Goal: Task Accomplishment & Management: Complete application form

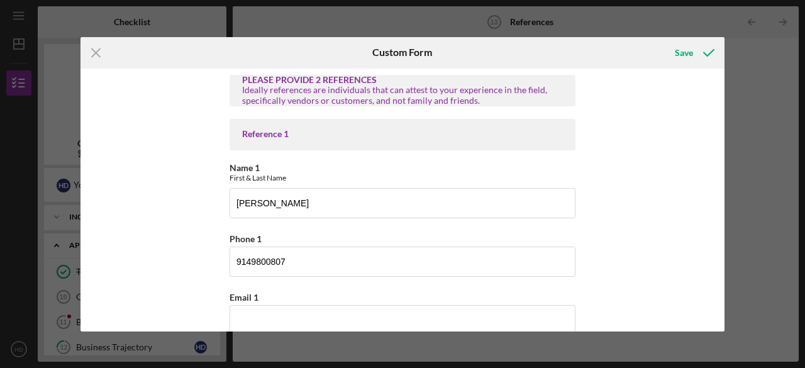
scroll to position [135, 0]
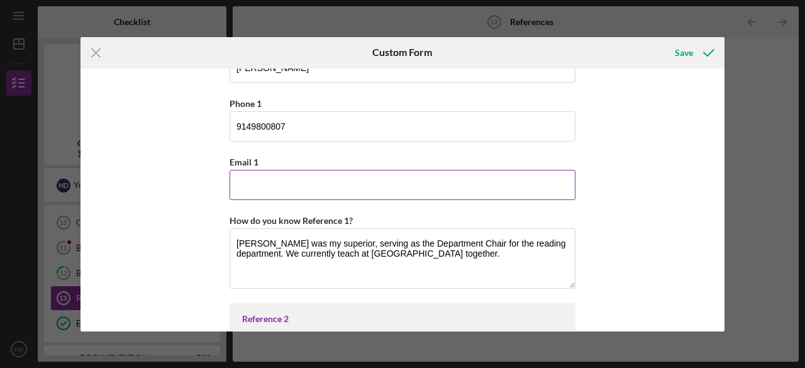
click at [492, 186] on input "Email 1" at bounding box center [403, 185] width 346 height 30
type input "[EMAIL_ADDRESS][DOMAIN_NAME]"
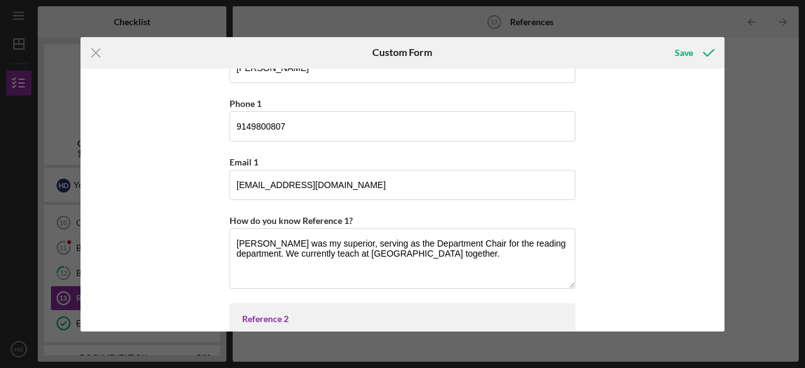
click at [649, 192] on div "PLEASE PROVIDE 2 REFERENCES Ideally references are individuals that can attest …" at bounding box center [402, 200] width 644 height 263
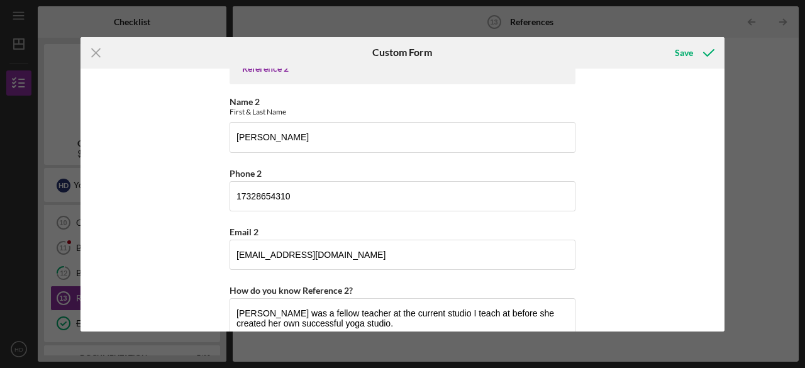
scroll to position [430, 0]
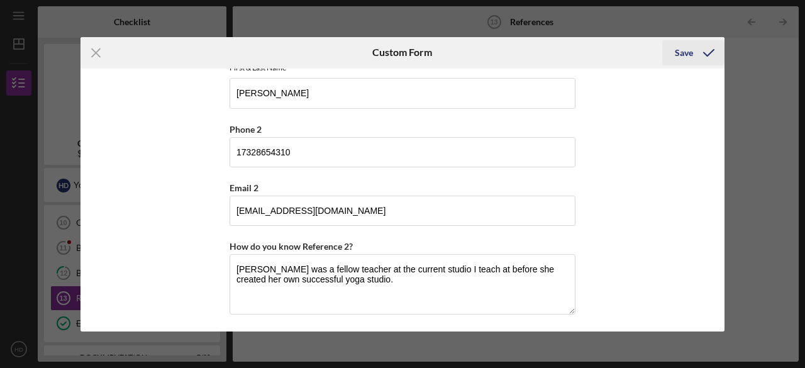
click at [681, 50] on div "Save" at bounding box center [684, 52] width 18 height 25
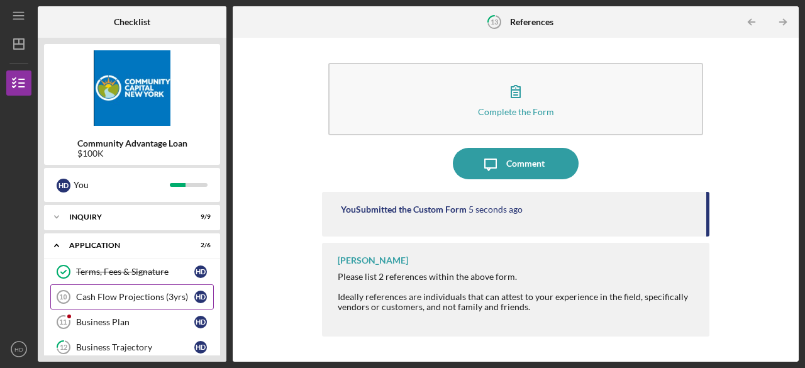
click at [131, 295] on div "Cash Flow Projections (3yrs)" at bounding box center [135, 297] width 118 height 10
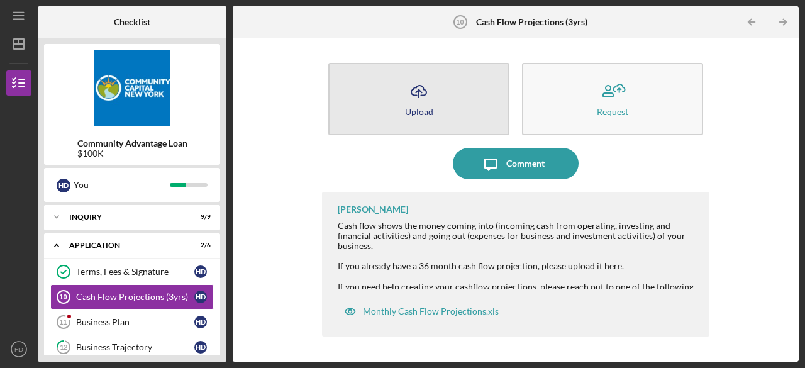
click at [403, 119] on button "Icon/Upload Upload" at bounding box center [418, 99] width 181 height 72
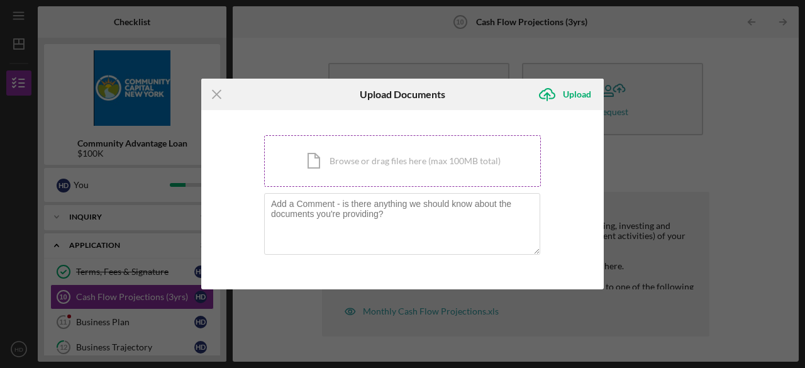
click at [367, 165] on div "Icon/Document Browse or drag files here (max 100MB total) Tap to choose files o…" at bounding box center [402, 161] width 277 height 52
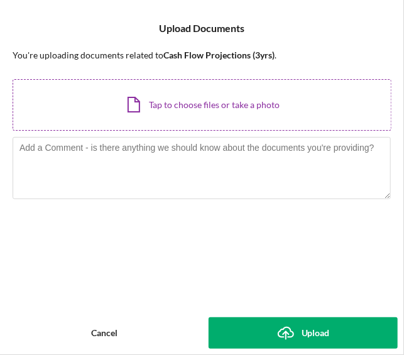
click at [219, 105] on div "Icon/Document Browse or drag files here (max 100MB total) Tap to choose files o…" at bounding box center [202, 105] width 379 height 52
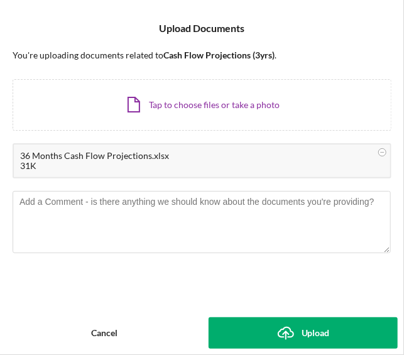
click at [306, 333] on div "Upload" at bounding box center [316, 333] width 28 height 31
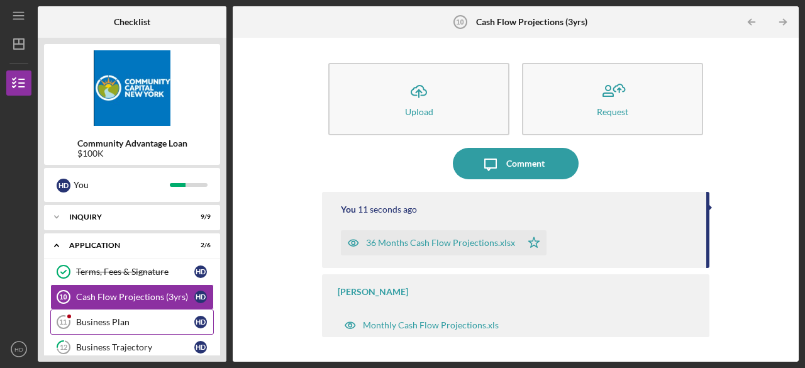
click at [108, 318] on div "Business Plan" at bounding box center [135, 322] width 118 height 10
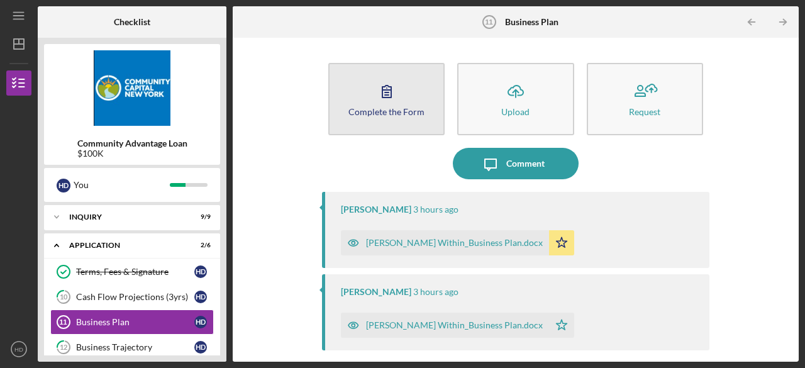
click at [409, 91] on button "Complete the Form Form" at bounding box center [386, 99] width 116 height 72
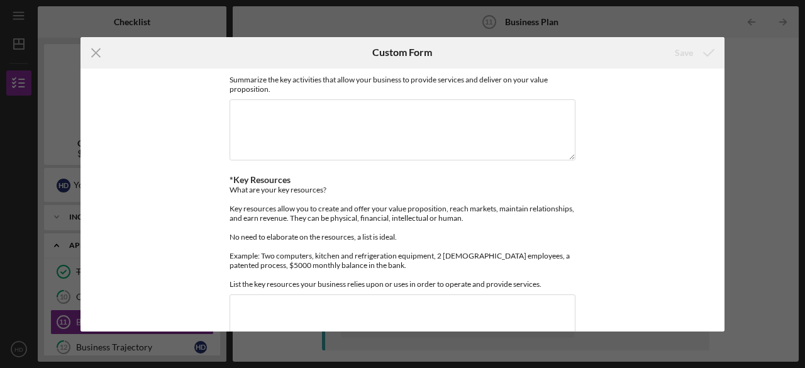
scroll to position [441, 0]
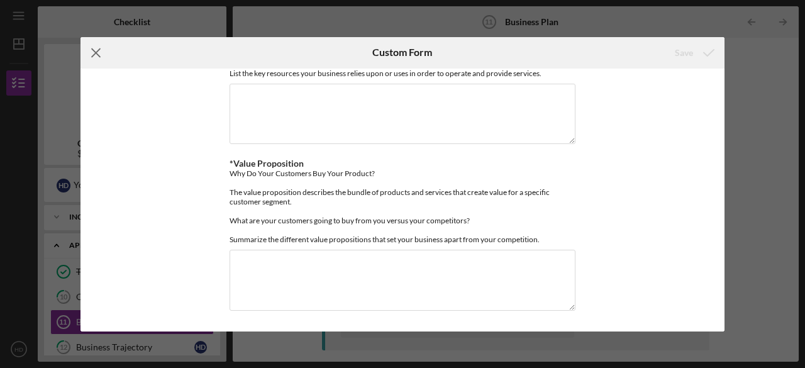
click at [92, 53] on icon "Icon/Menu Close" at bounding box center [95, 52] width 31 height 31
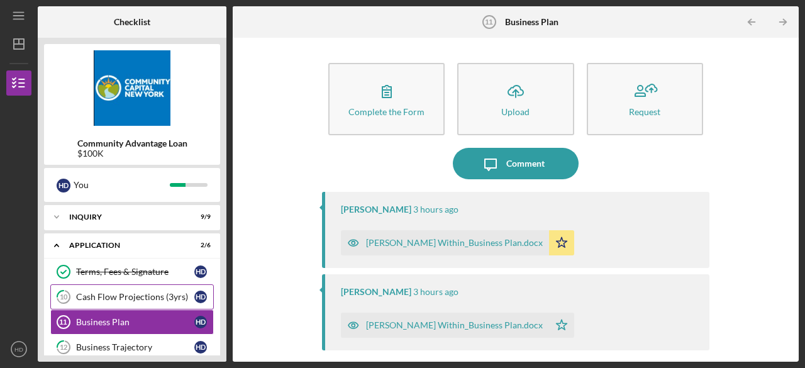
click at [115, 287] on link "10 Cash Flow Projections (3yrs) H D" at bounding box center [132, 296] width 164 height 25
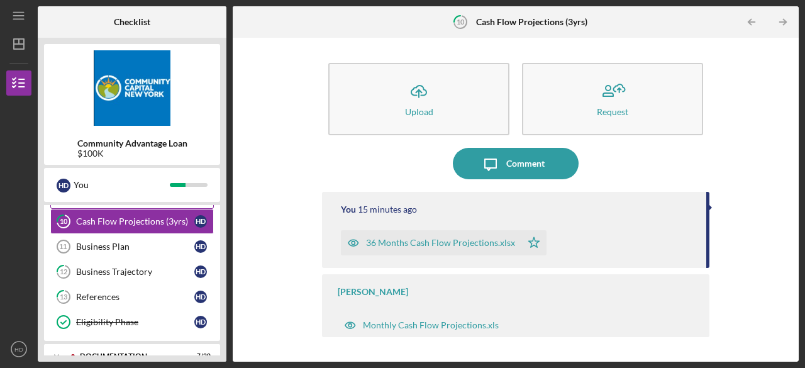
scroll to position [85, 0]
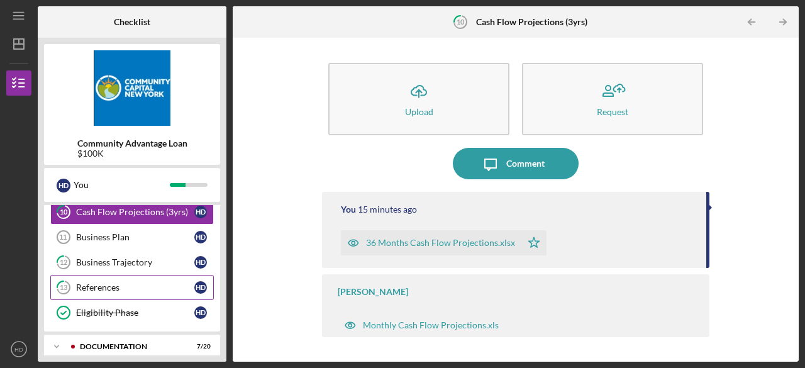
click at [108, 282] on div "References" at bounding box center [135, 287] width 118 height 10
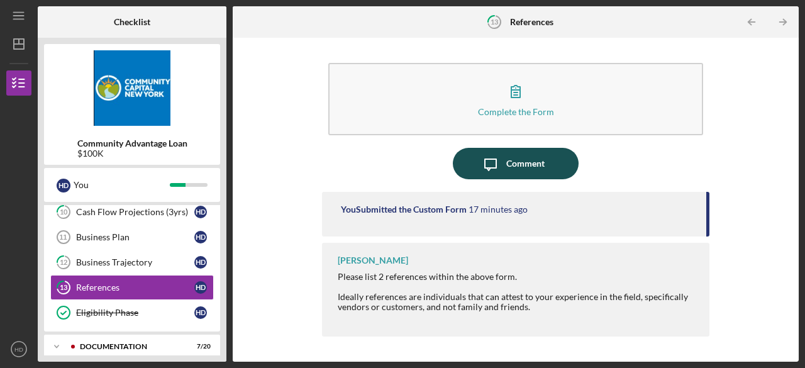
click at [512, 165] on div "Comment" at bounding box center [525, 163] width 38 height 31
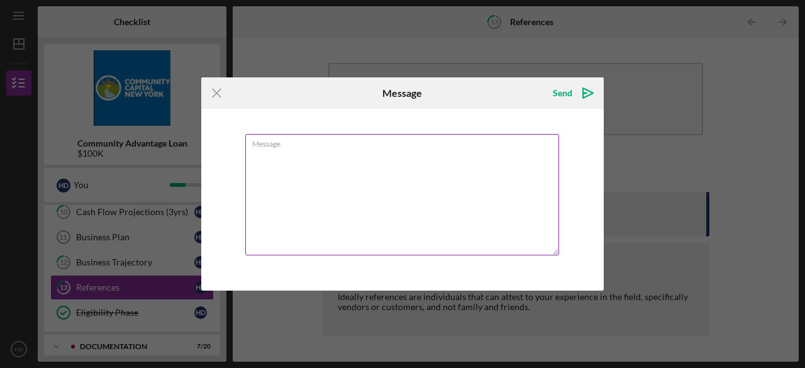
type textarea "s"
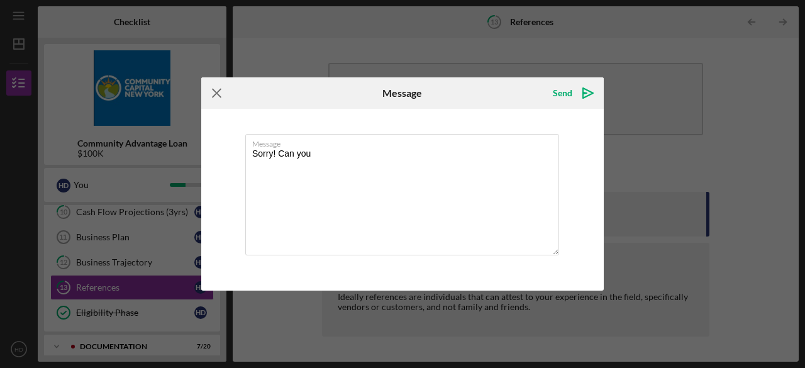
type textarea "Sorry! Can you"
click at [219, 93] on icon "Icon/Menu Close" at bounding box center [216, 92] width 31 height 31
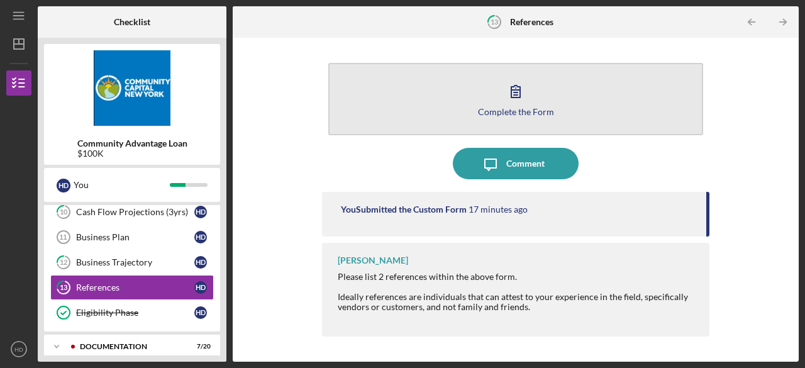
click at [527, 92] on icon "button" at bounding box center [515, 90] width 31 height 31
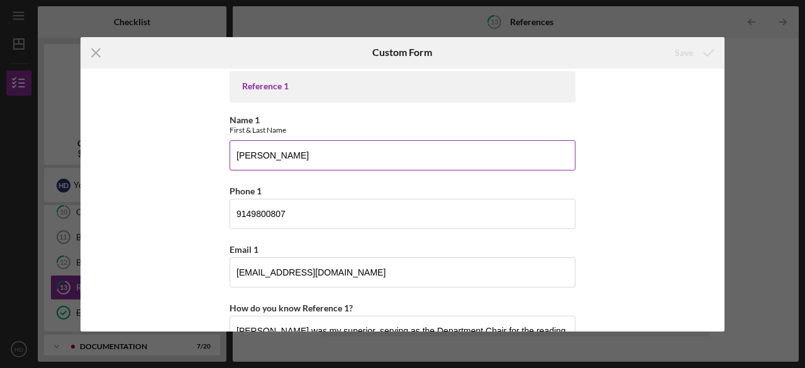
scroll to position [49, 0]
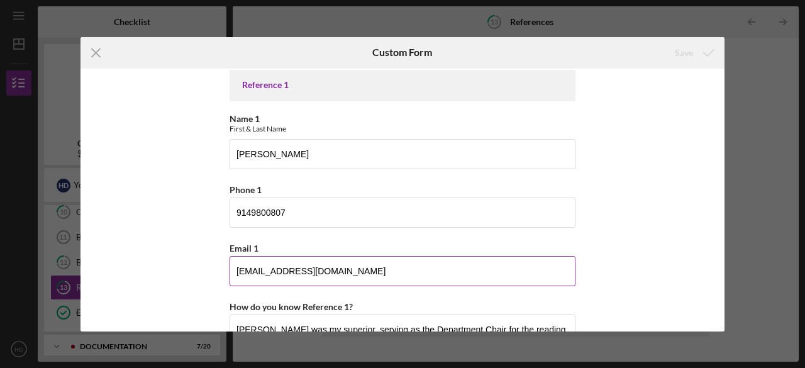
click at [278, 272] on input "[EMAIL_ADDRESS][DOMAIN_NAME]" at bounding box center [403, 271] width 346 height 30
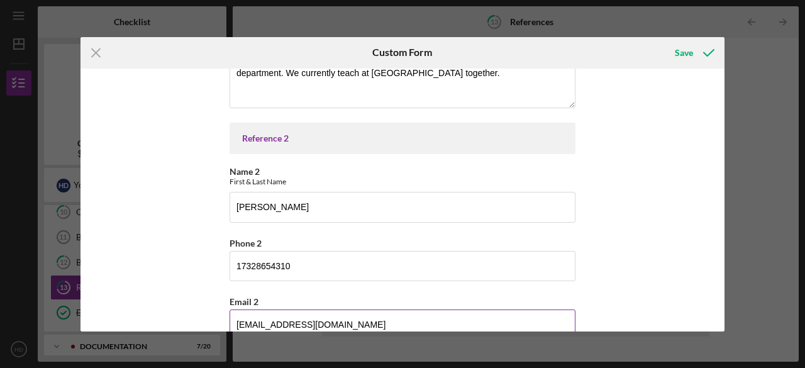
scroll to position [257, 0]
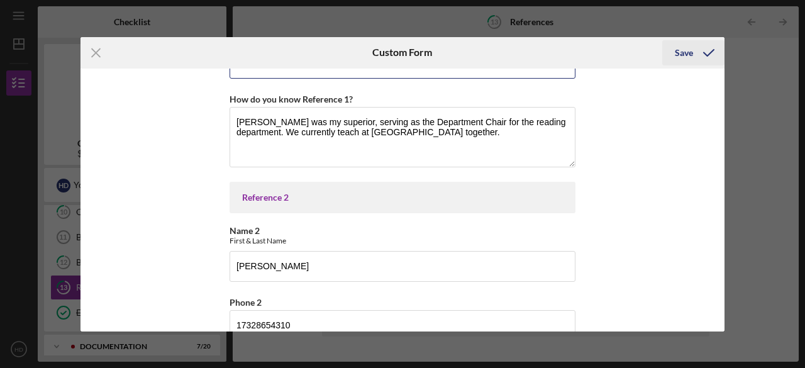
type input "[EMAIL_ADDRESS][DOMAIN_NAME]"
click at [683, 54] on div "Save" at bounding box center [684, 52] width 18 height 25
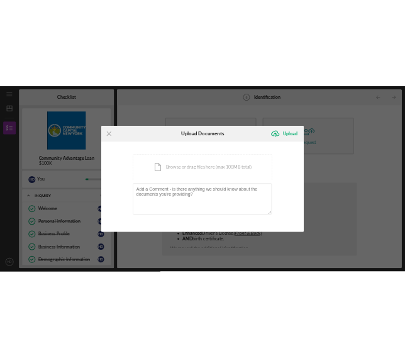
scroll to position [101, 0]
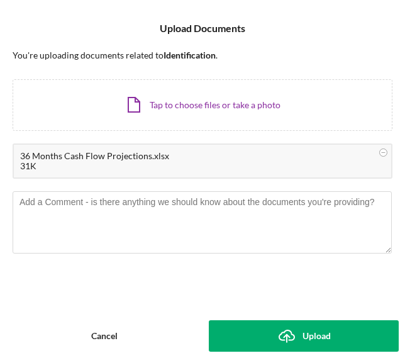
click at [252, 335] on button "Icon/Upload Upload" at bounding box center [304, 335] width 190 height 31
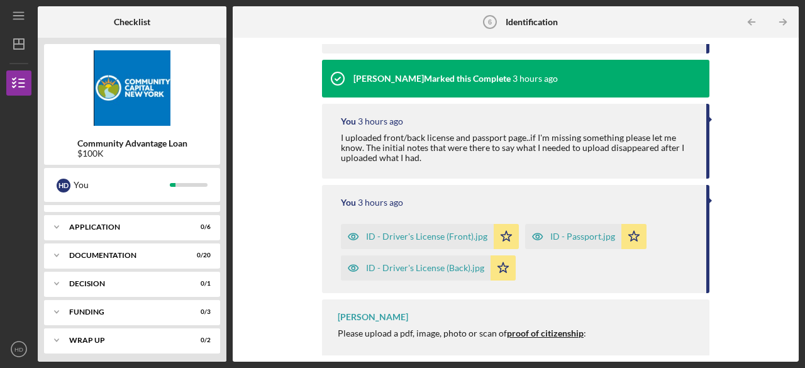
scroll to position [252, 0]
click at [60, 221] on icon "Icon/Expander" at bounding box center [56, 226] width 25 height 25
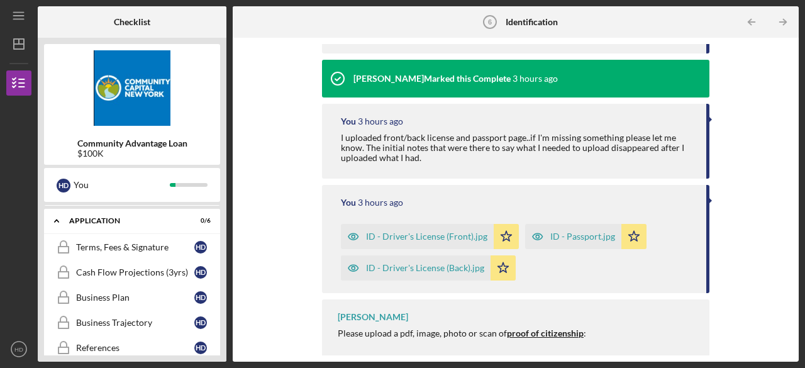
scroll to position [258, 0]
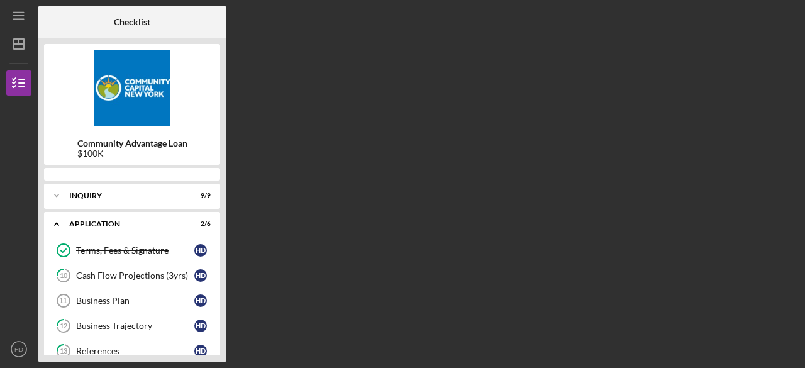
scroll to position [213, 0]
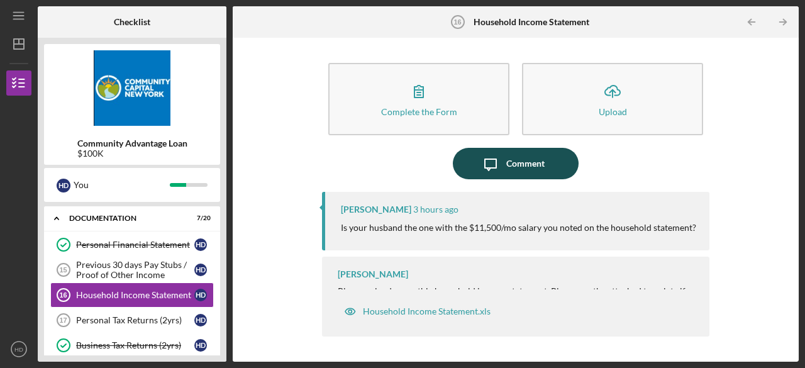
click at [488, 174] on icon "Icon/Message" at bounding box center [490, 163] width 31 height 31
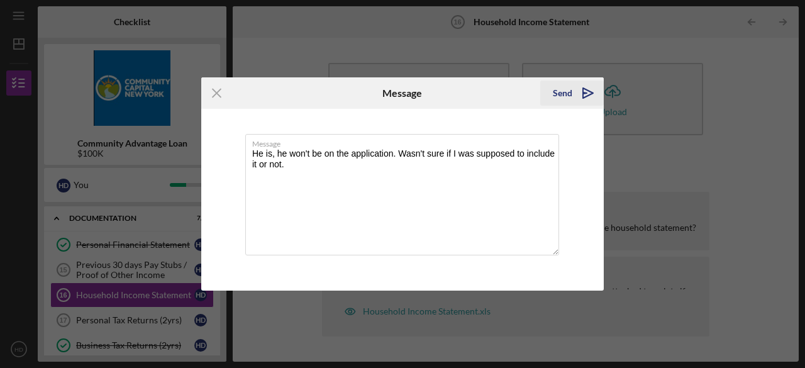
type textarea "He is, he won't be on the application. Wasn't sure if I was supposed to include…"
click at [569, 90] on div "Send" at bounding box center [562, 92] width 19 height 25
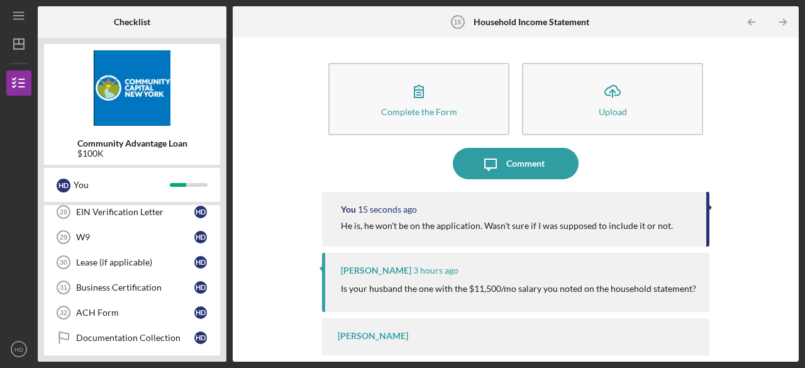
scroll to position [591, 0]
